Goal: Information Seeking & Learning: Learn about a topic

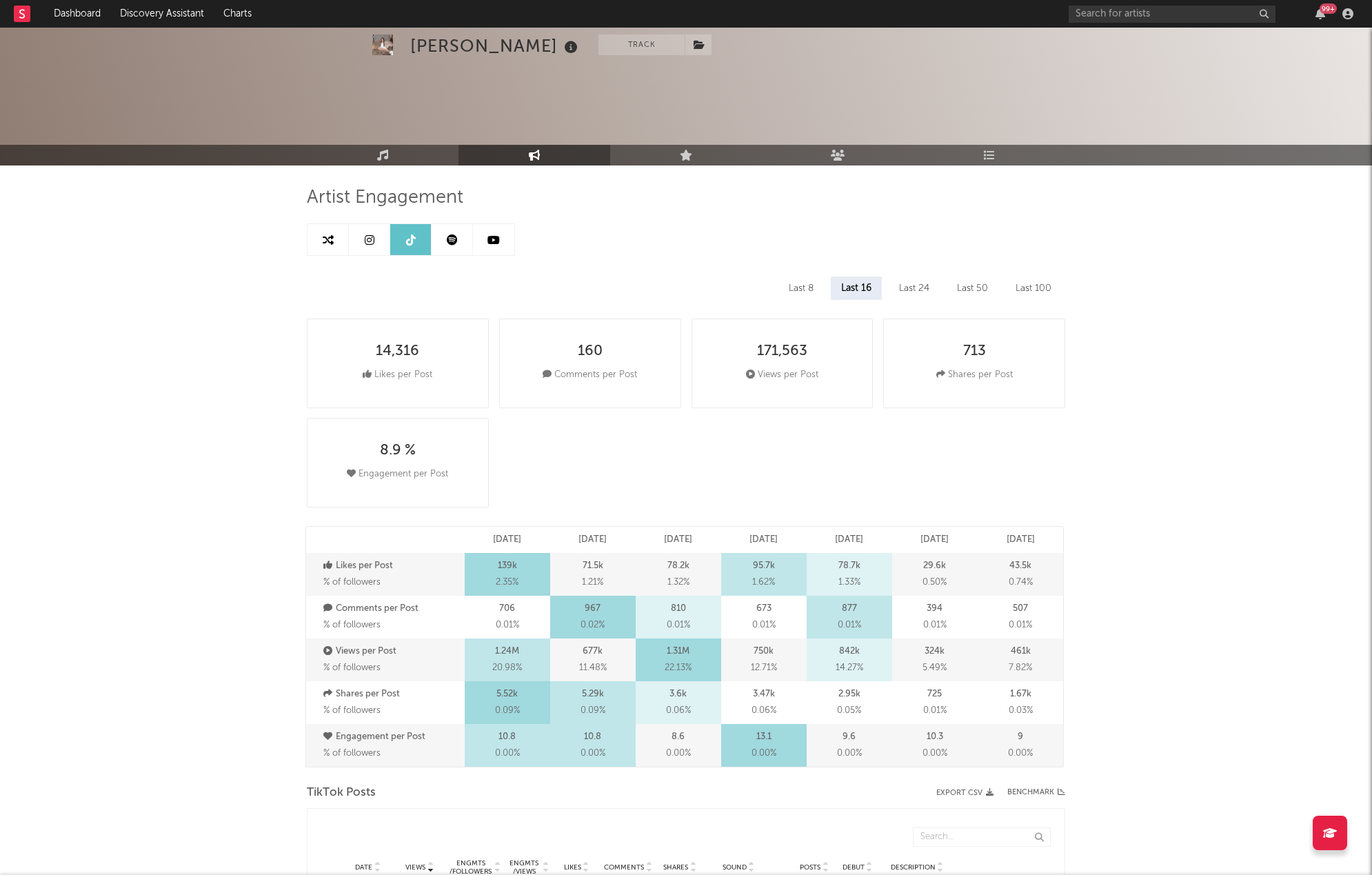
select select "6m"
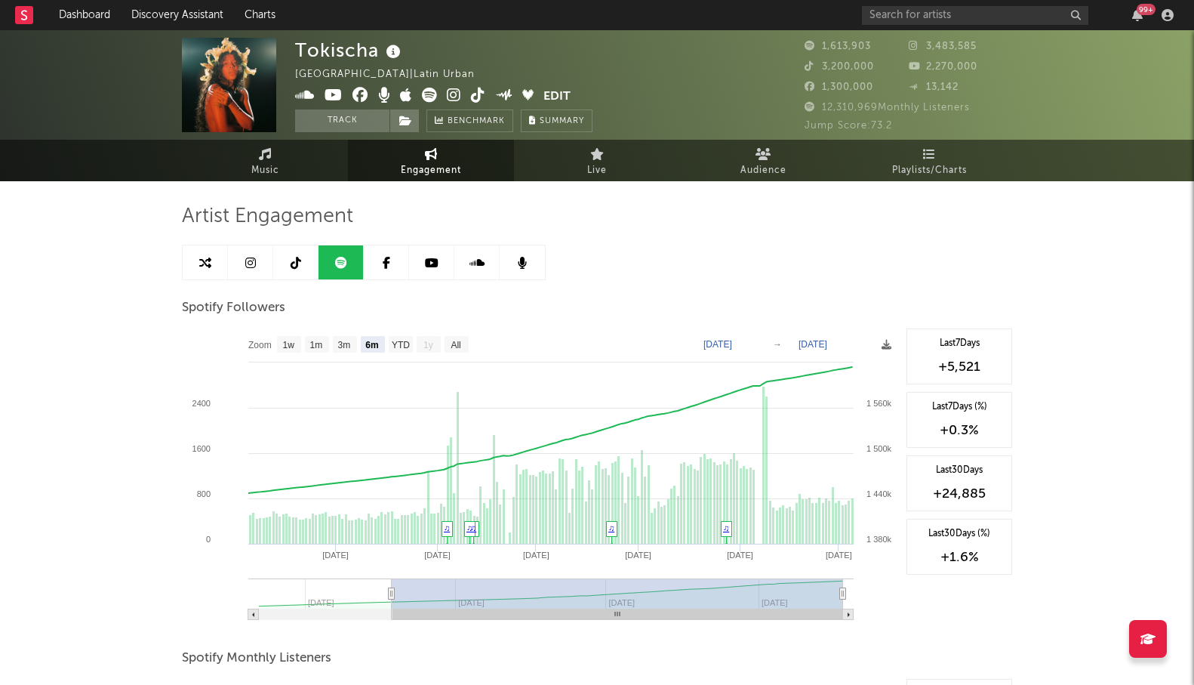
select select "6m"
select select "1w"
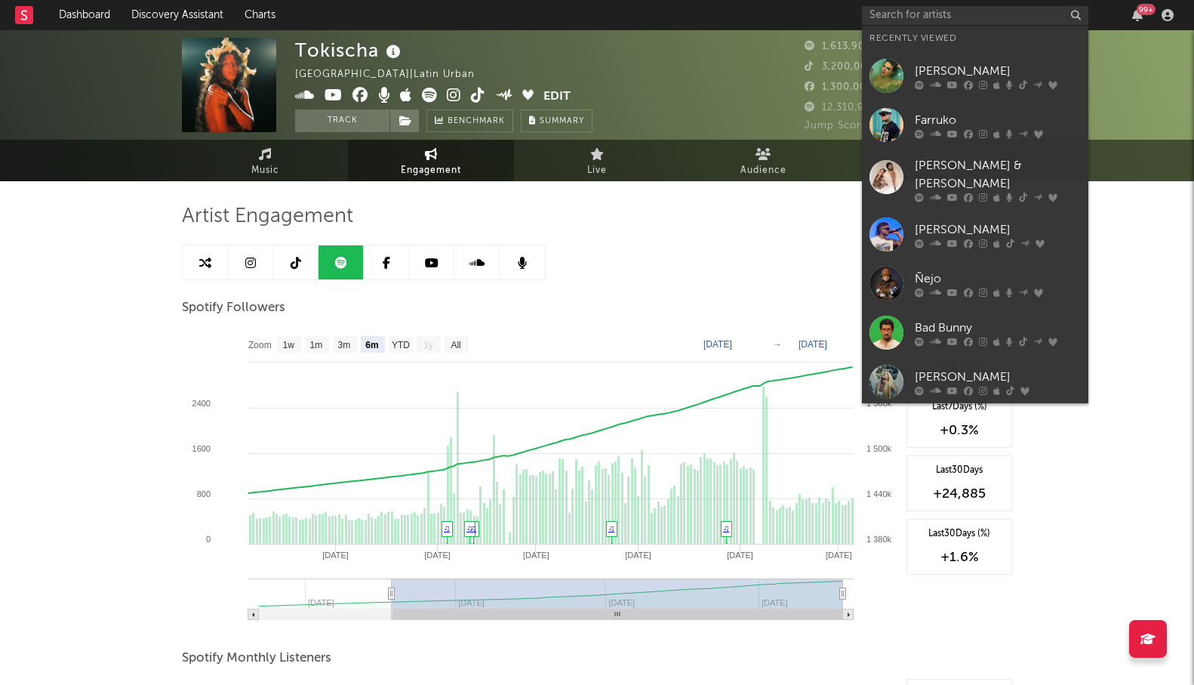
click at [157, 126] on div "[GEOGRAPHIC_DATA] | Latin Urban Edit Track Benchmark Summary 1,613,903 3,483,58…" at bounding box center [597, 84] width 1194 height 109
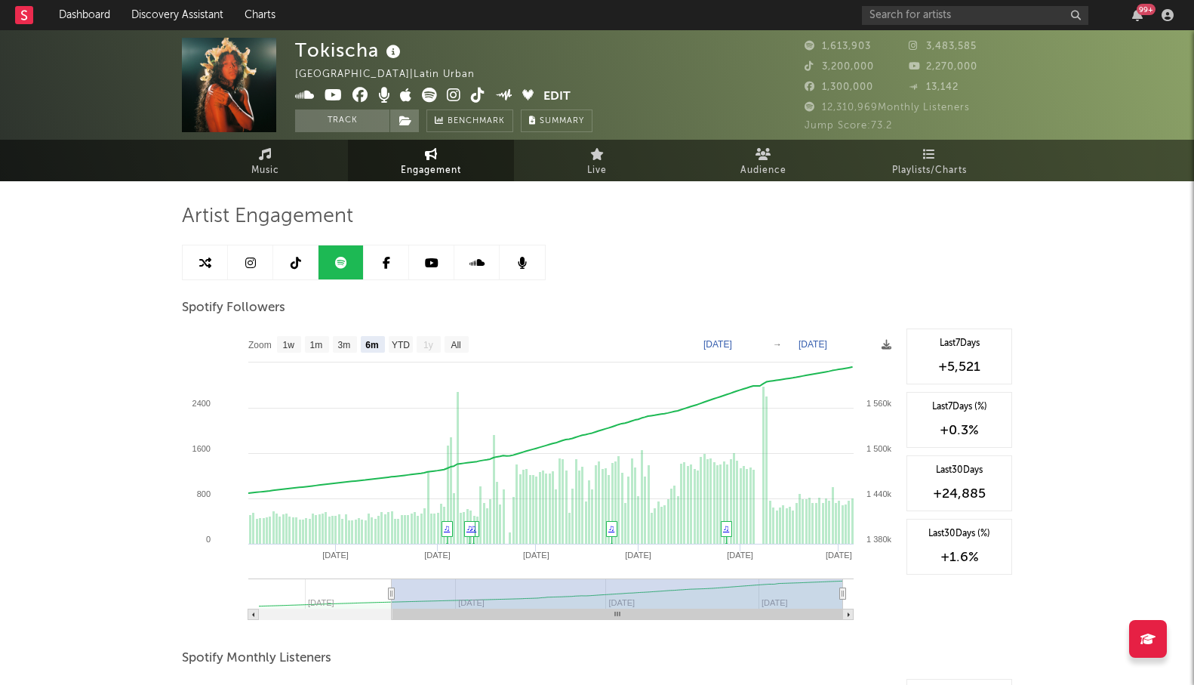
click at [331, 263] on link at bounding box center [341, 262] width 45 height 34
click at [285, 257] on link at bounding box center [295, 262] width 45 height 34
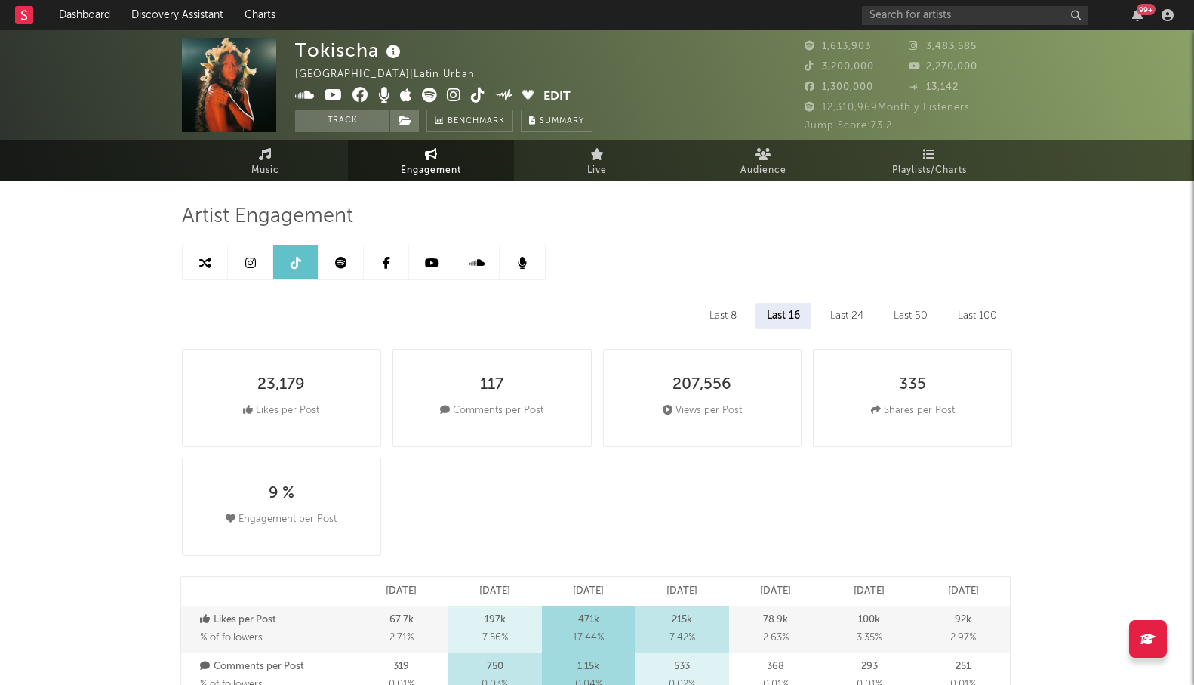
select select "6m"
click at [350, 266] on link at bounding box center [341, 262] width 45 height 34
select select "6m"
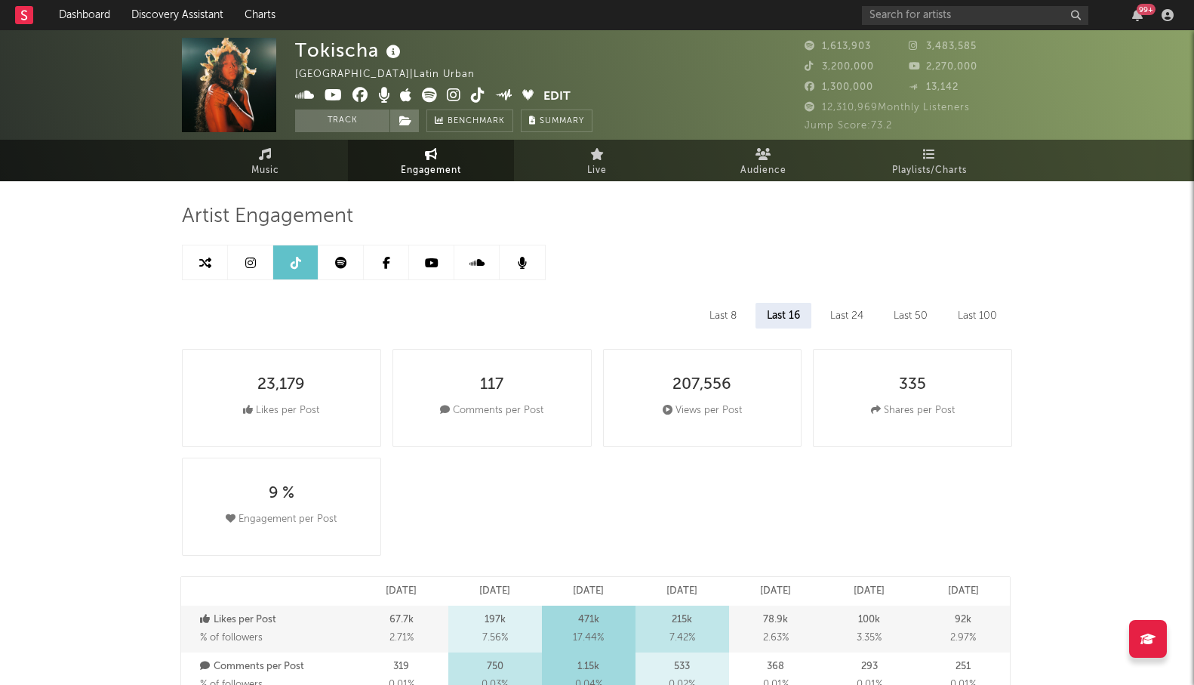
select select "1w"
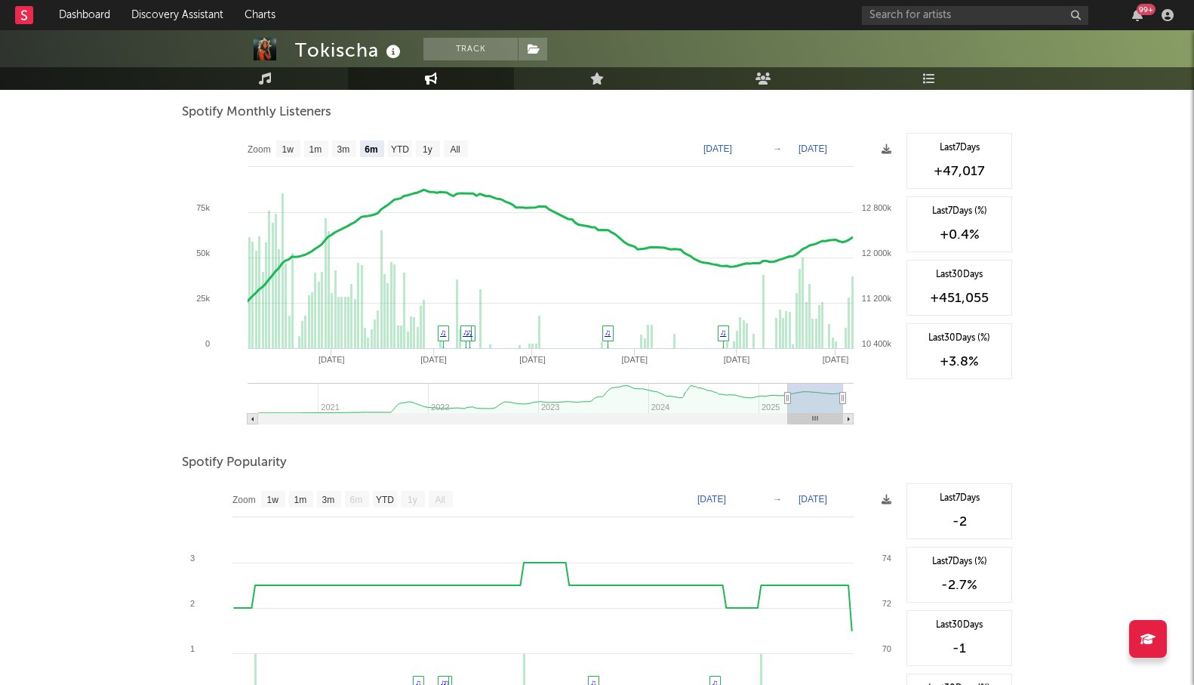
scroll to position [550, 0]
